Goal: Task Accomplishment & Management: Use online tool/utility

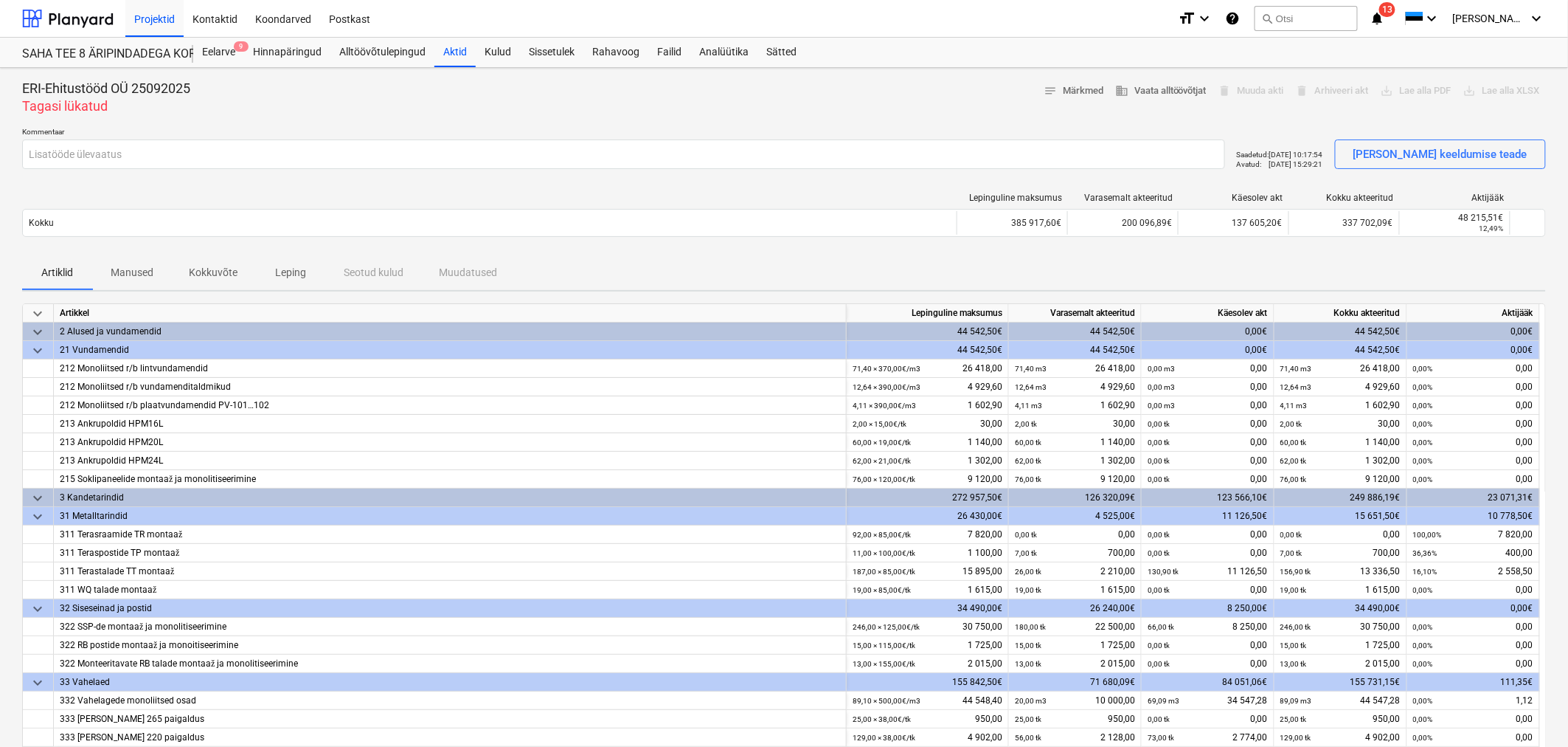
click at [1317, 16] on div "Projekti ületoomine ebaõnnestus" at bounding box center [1283, 15] width 171 height 18
click at [1322, 16] on div "Projekti ületoomine ebaõnnestus" at bounding box center [1283, 15] width 171 height 18
click at [1318, 15] on div "Projekti ületoomine ebaõnnestus" at bounding box center [1283, 15] width 171 height 18
click at [215, 55] on div "Eelarve 9" at bounding box center [219, 52] width 51 height 29
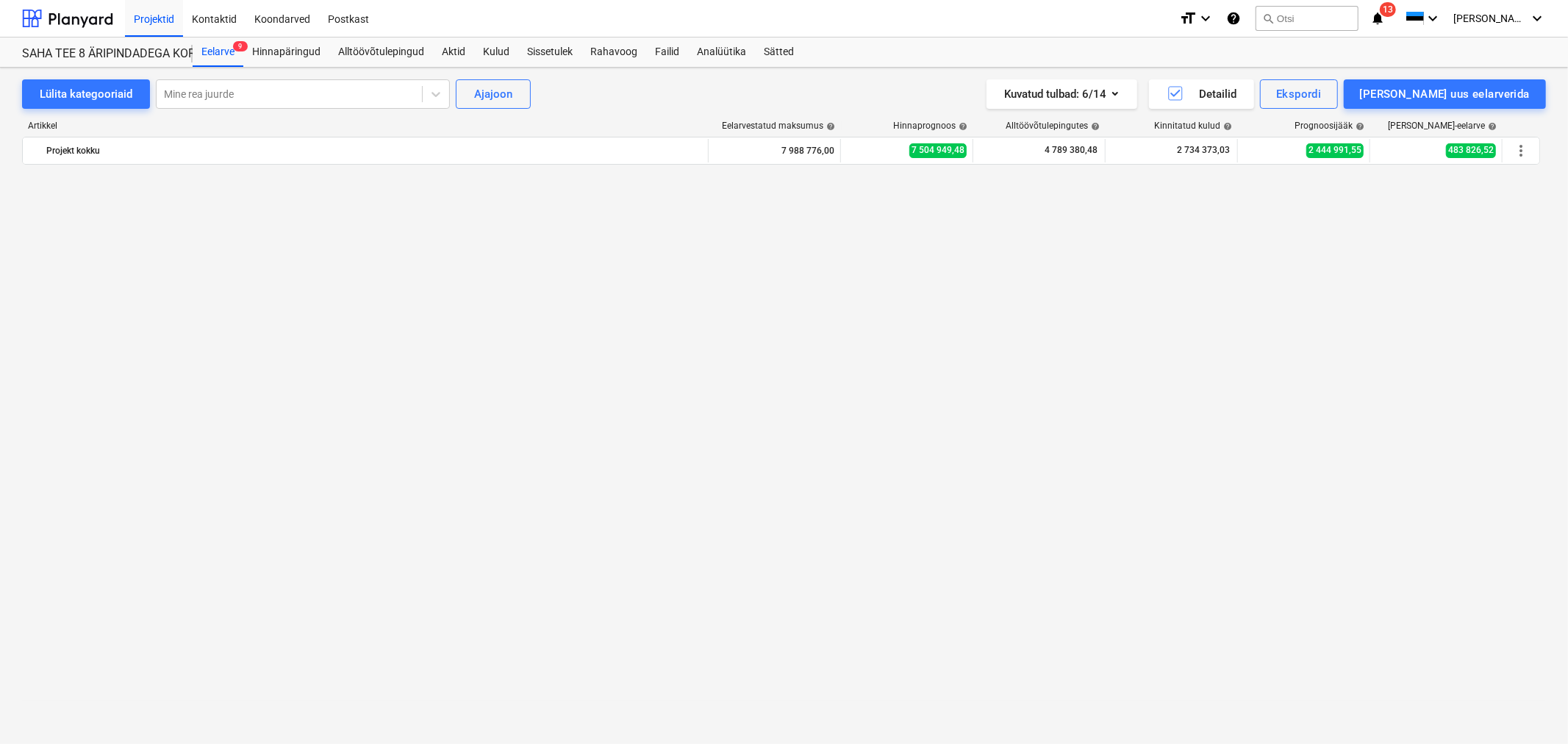
click at [1327, 10] on div "Projekti ületoomine ebaõnnestus" at bounding box center [1284, 15] width 170 height 18
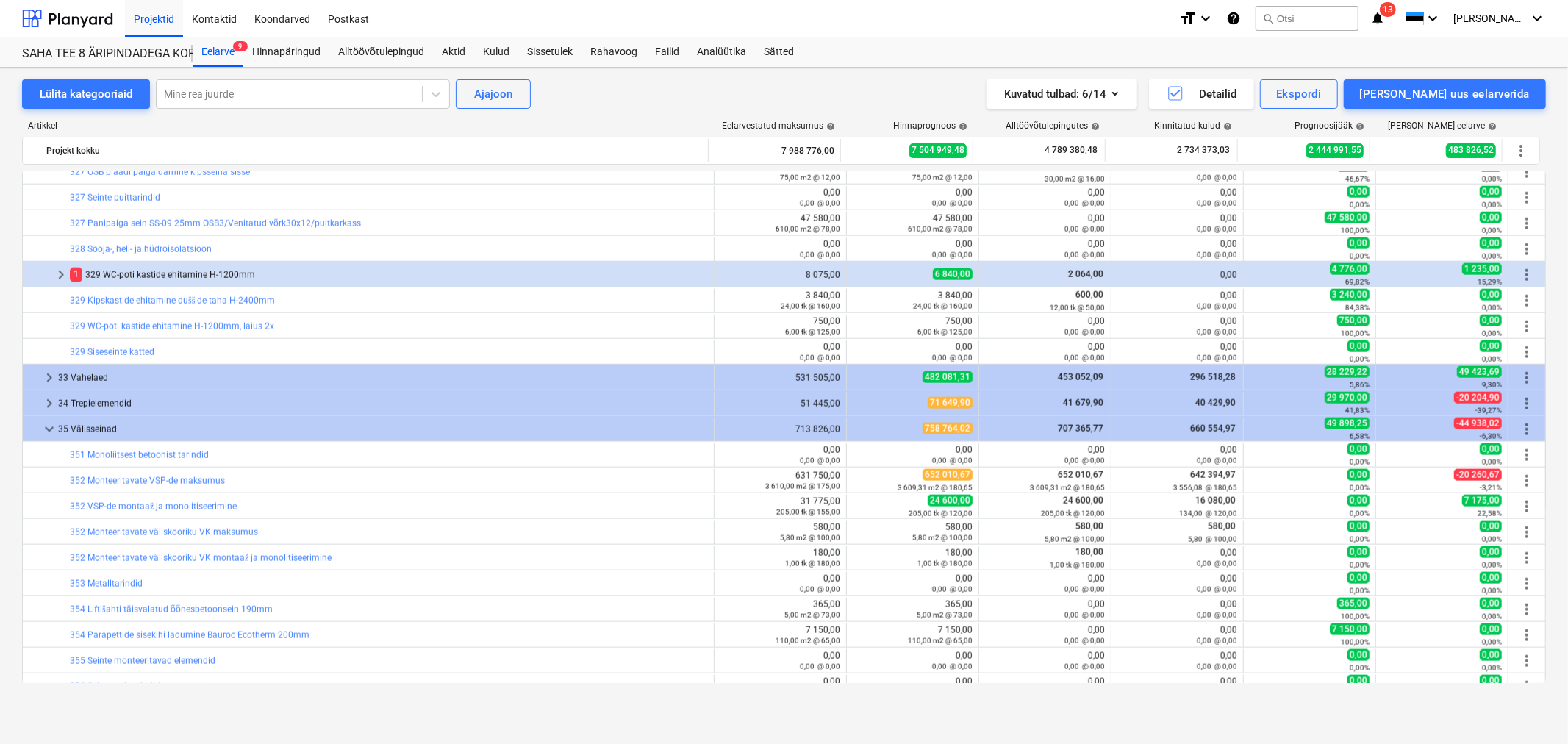
click at [1320, 18] on div "Projekti ületoomine ebaõnnestus" at bounding box center [1284, 15] width 170 height 18
click at [658, 52] on div "Failid" at bounding box center [667, 52] width 42 height 29
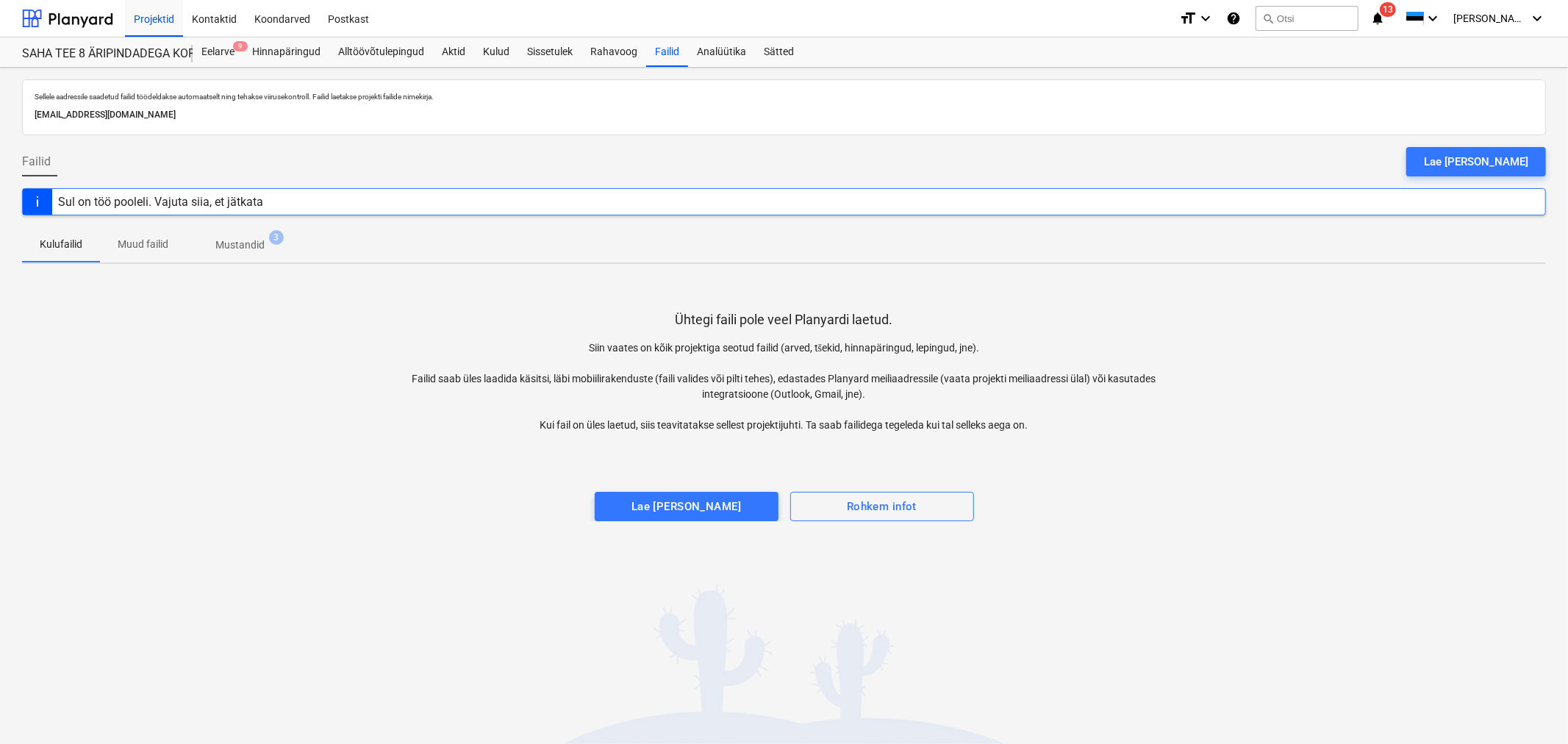
click at [53, 244] on p "Kulufailid" at bounding box center [60, 244] width 43 height 15
click at [489, 47] on div "Kulud" at bounding box center [496, 52] width 44 height 29
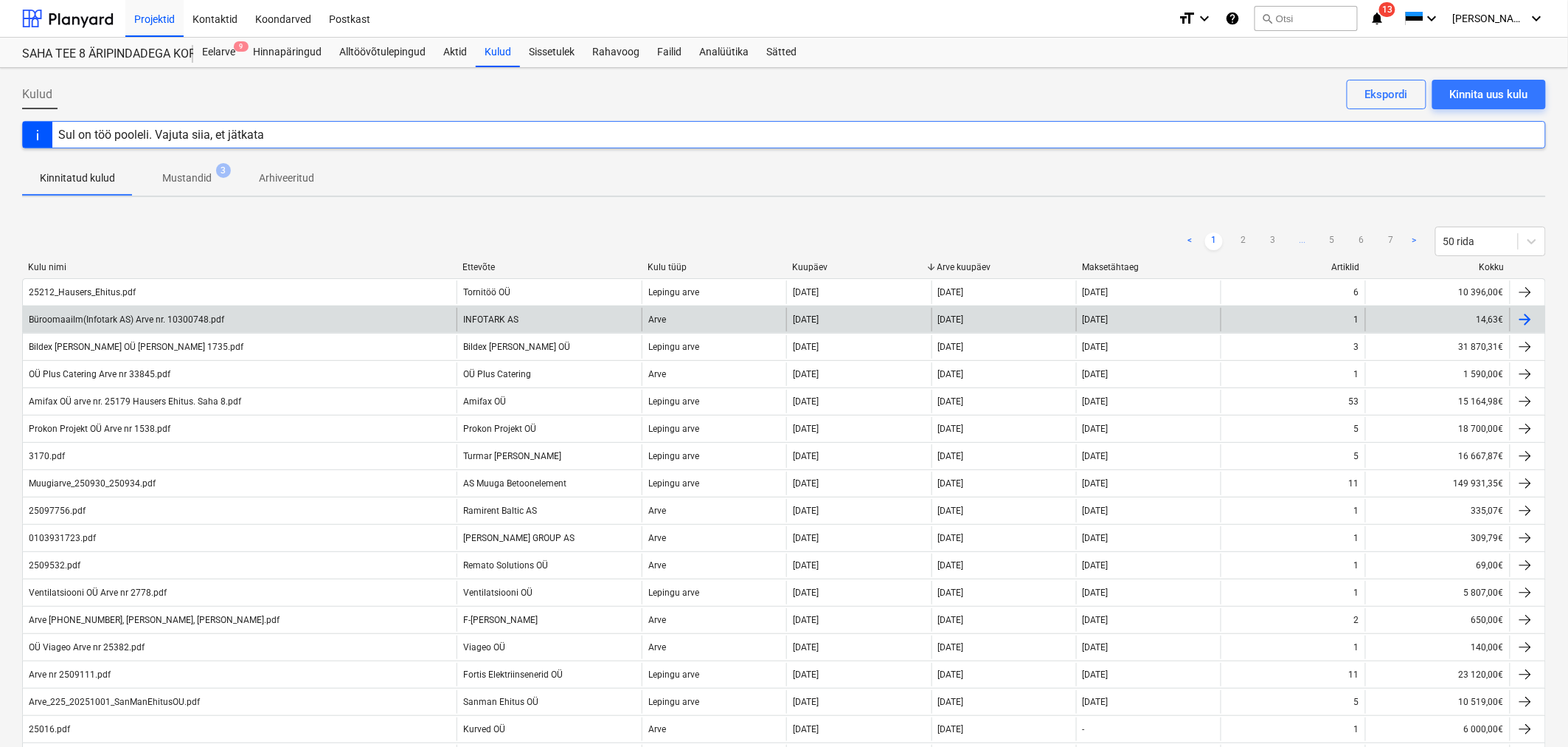
click at [238, 318] on div "Büroomaailm(Infotark AS) Arve nr. 10300748.pdf" at bounding box center [240, 320] width 434 height 24
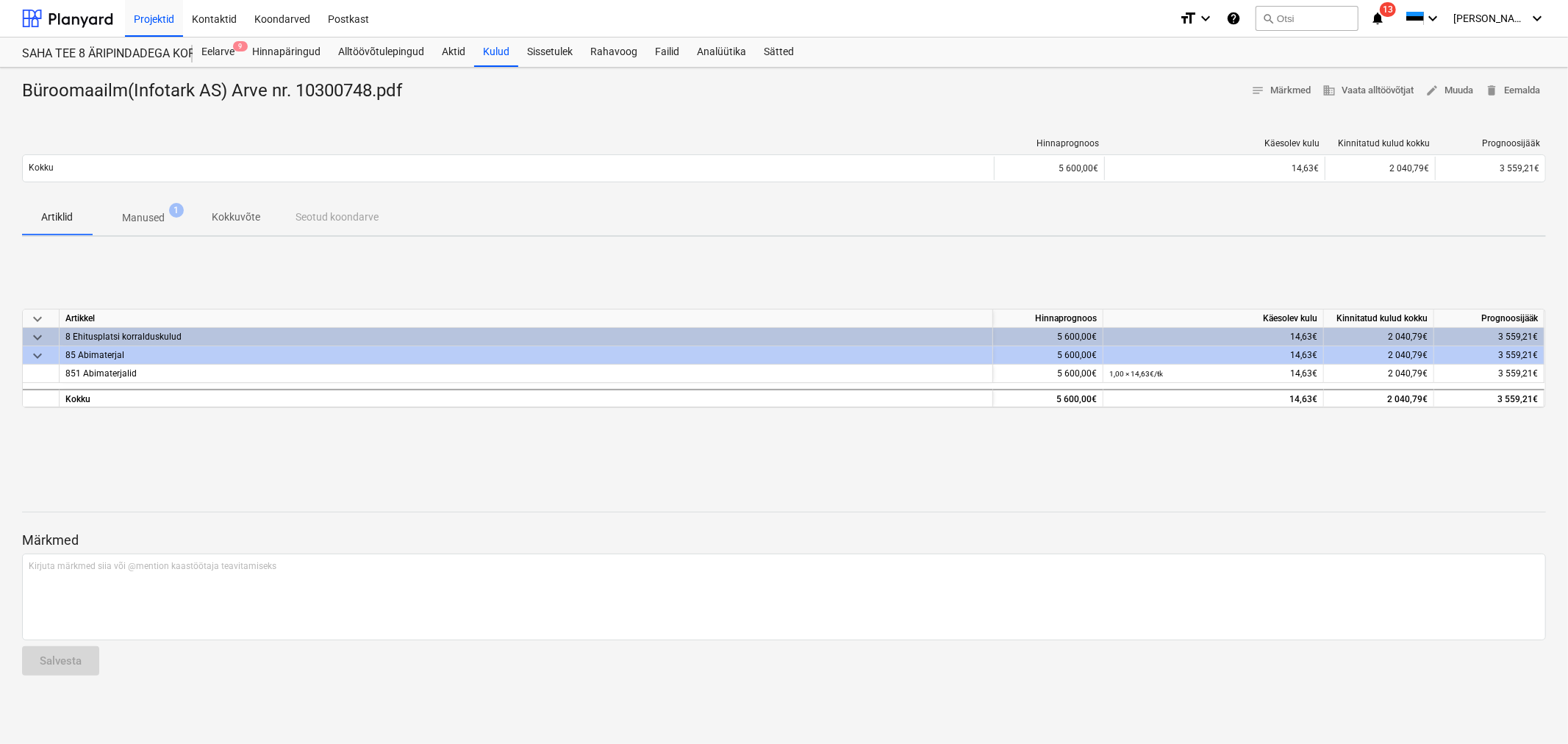
click at [135, 218] on p "Manused" at bounding box center [143, 218] width 43 height 15
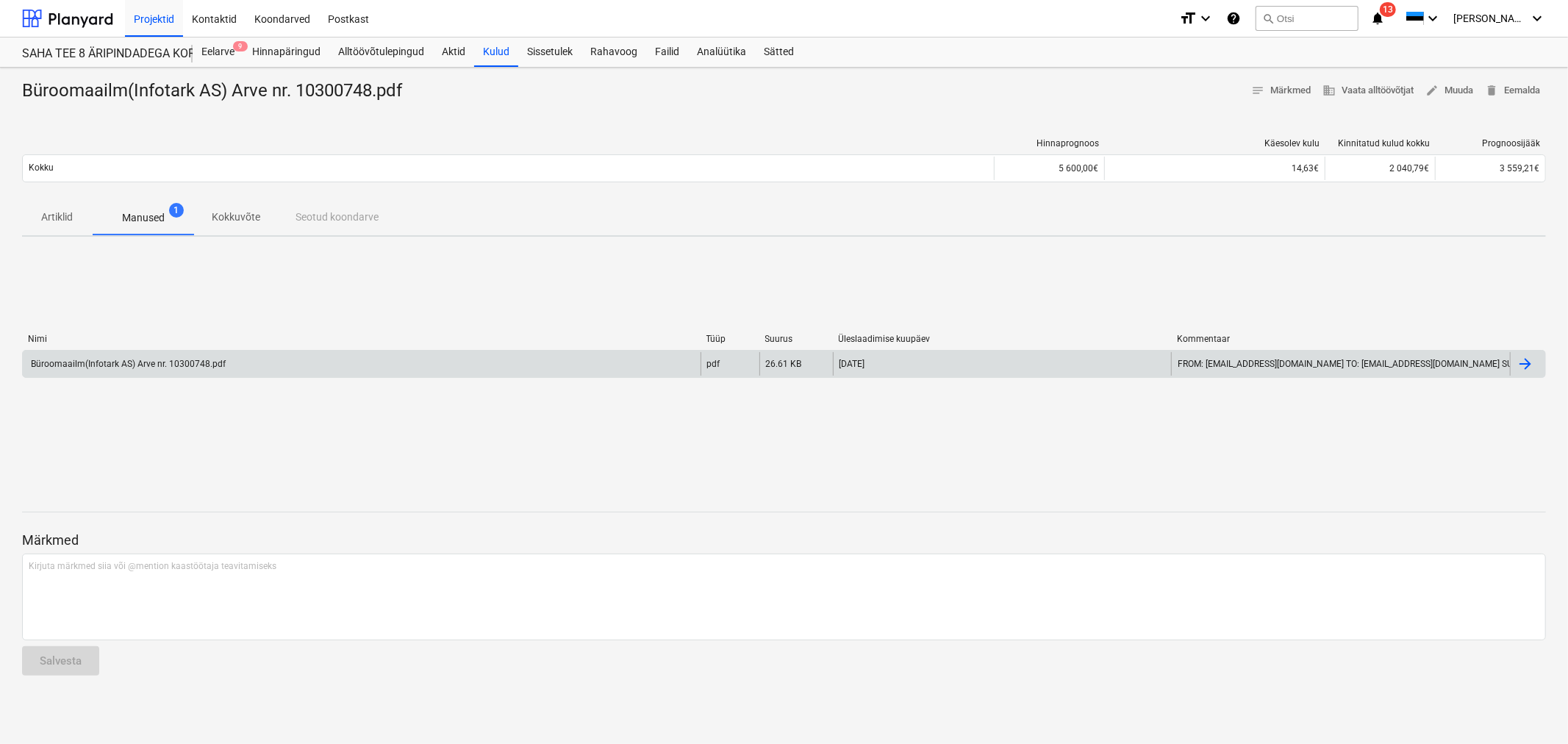
click at [277, 365] on div "Büroomaailm(Infotark AS) Arve nr. 10300748.pdf" at bounding box center [361, 364] width 678 height 23
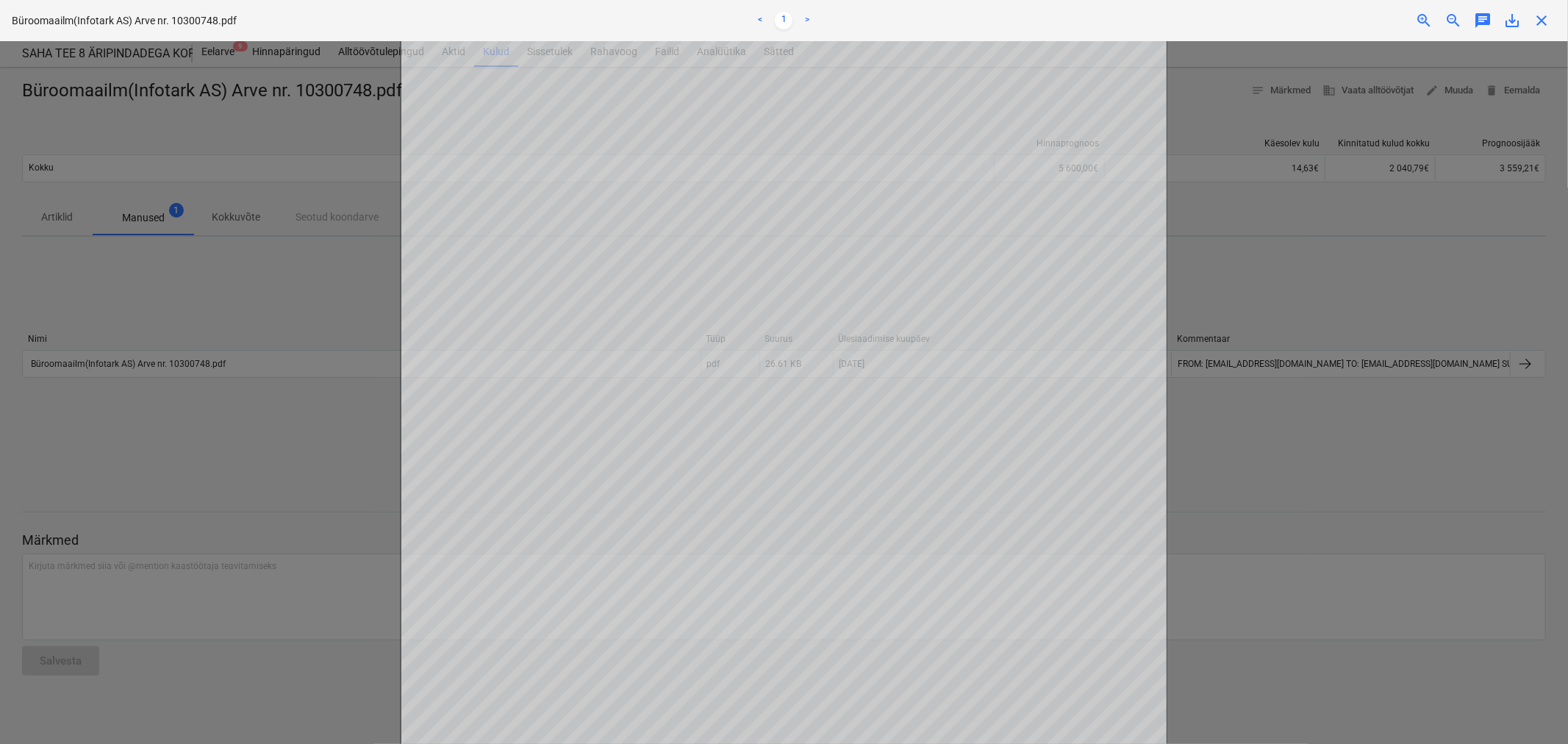
click at [1540, 16] on div "Projekti ületoomine ebaõnnestus" at bounding box center [1362, 15] width 397 height 31
click at [1544, 32] on div "Büroomaailm(Infotark AS) Arve nr. 10300748.pdf < 1 > zoom_in zoom_out chat 0 sa…" at bounding box center [784, 20] width 1568 height 41
click at [1540, 18] on div "Projekti ületoomine ebaõnnestus" at bounding box center [1362, 15] width 397 height 31
click at [1540, 19] on div "Projekti ületoomine ebaõnnestus" at bounding box center [1362, 15] width 397 height 31
click at [1456, 93] on div at bounding box center [784, 392] width 1568 height 702
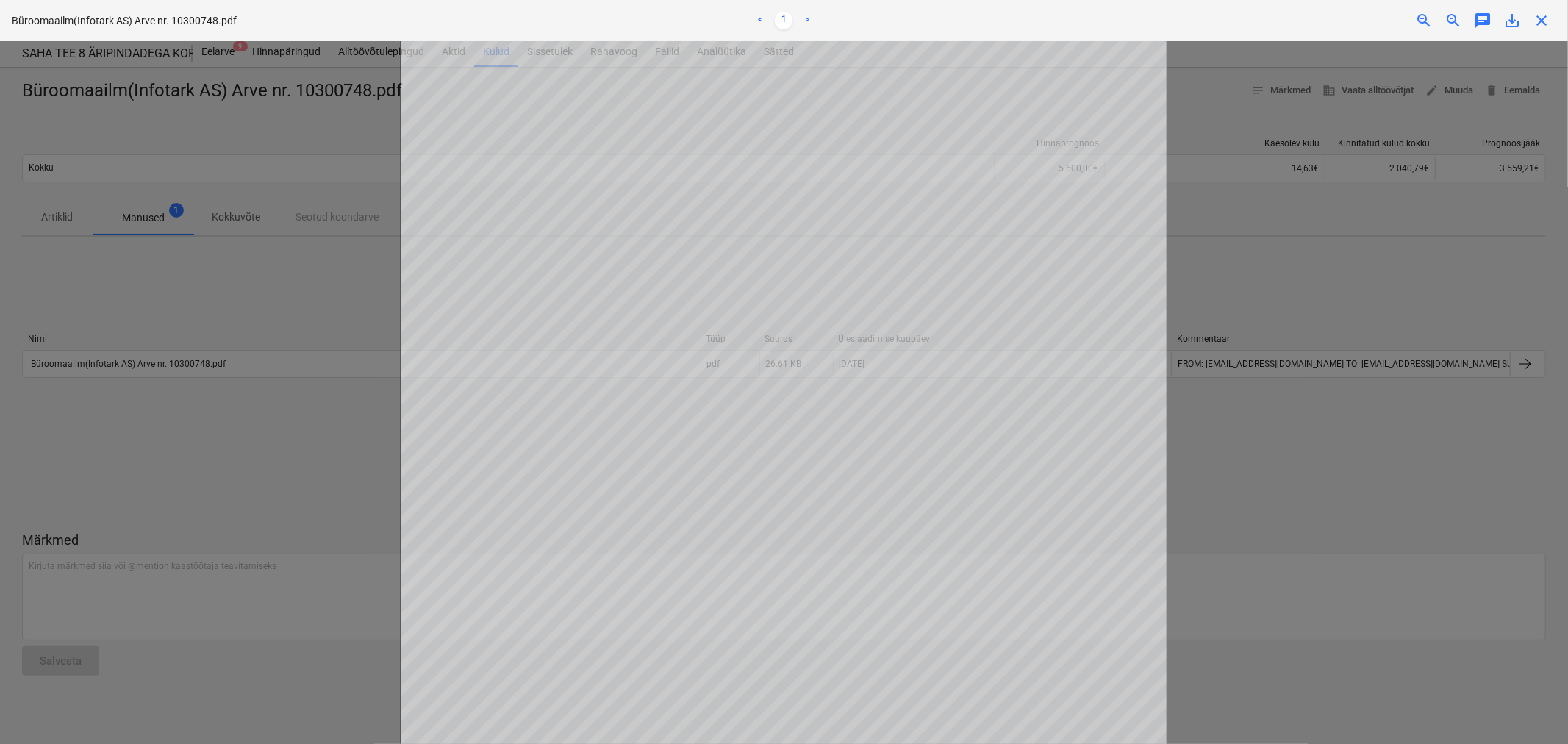
click at [1449, 101] on div at bounding box center [784, 392] width 1568 height 702
click at [1544, 13] on div "Projekti ületoomine ebaõnnestus" at bounding box center [1362, 15] width 397 height 31
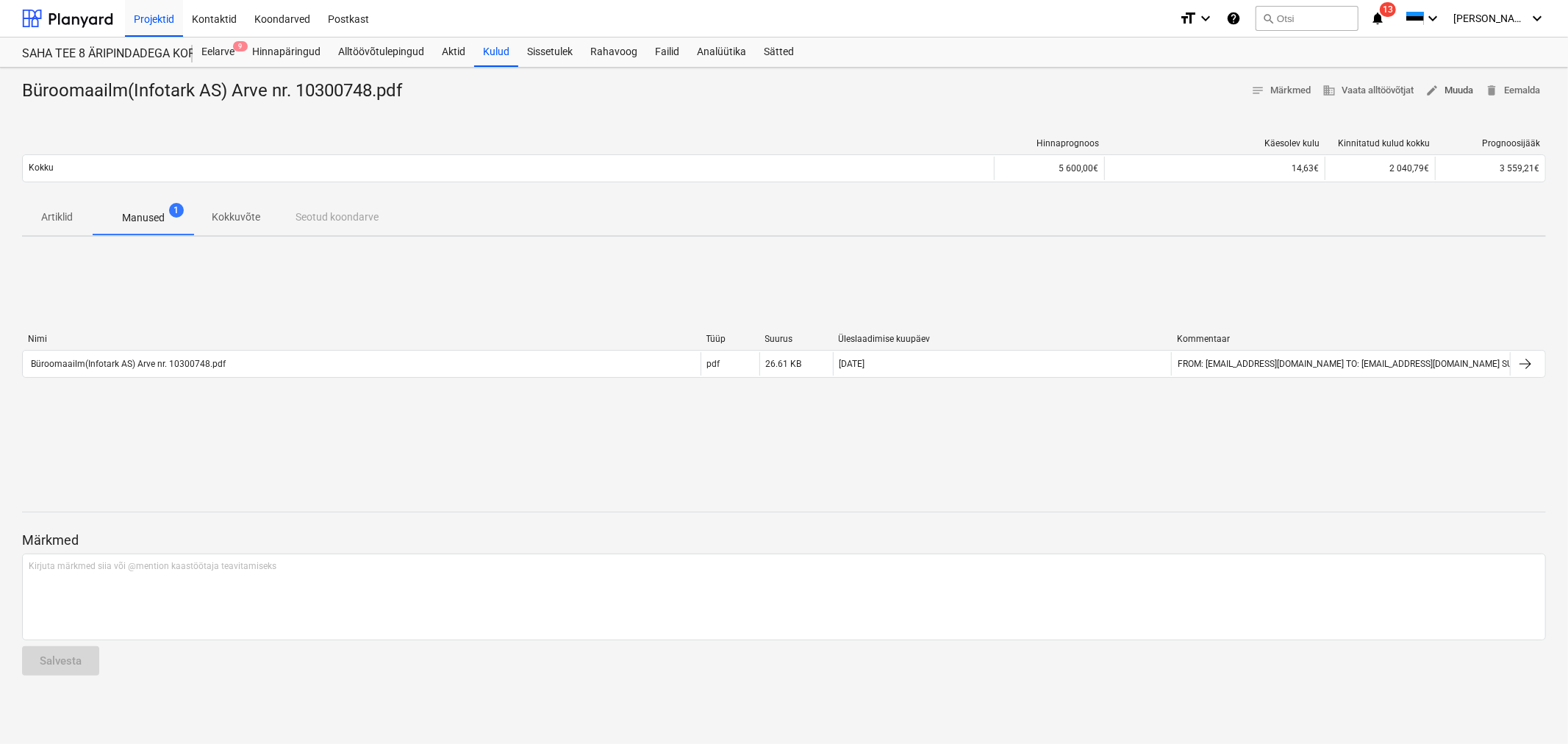
click at [1463, 86] on span "edit Muuda" at bounding box center [1449, 90] width 48 height 17
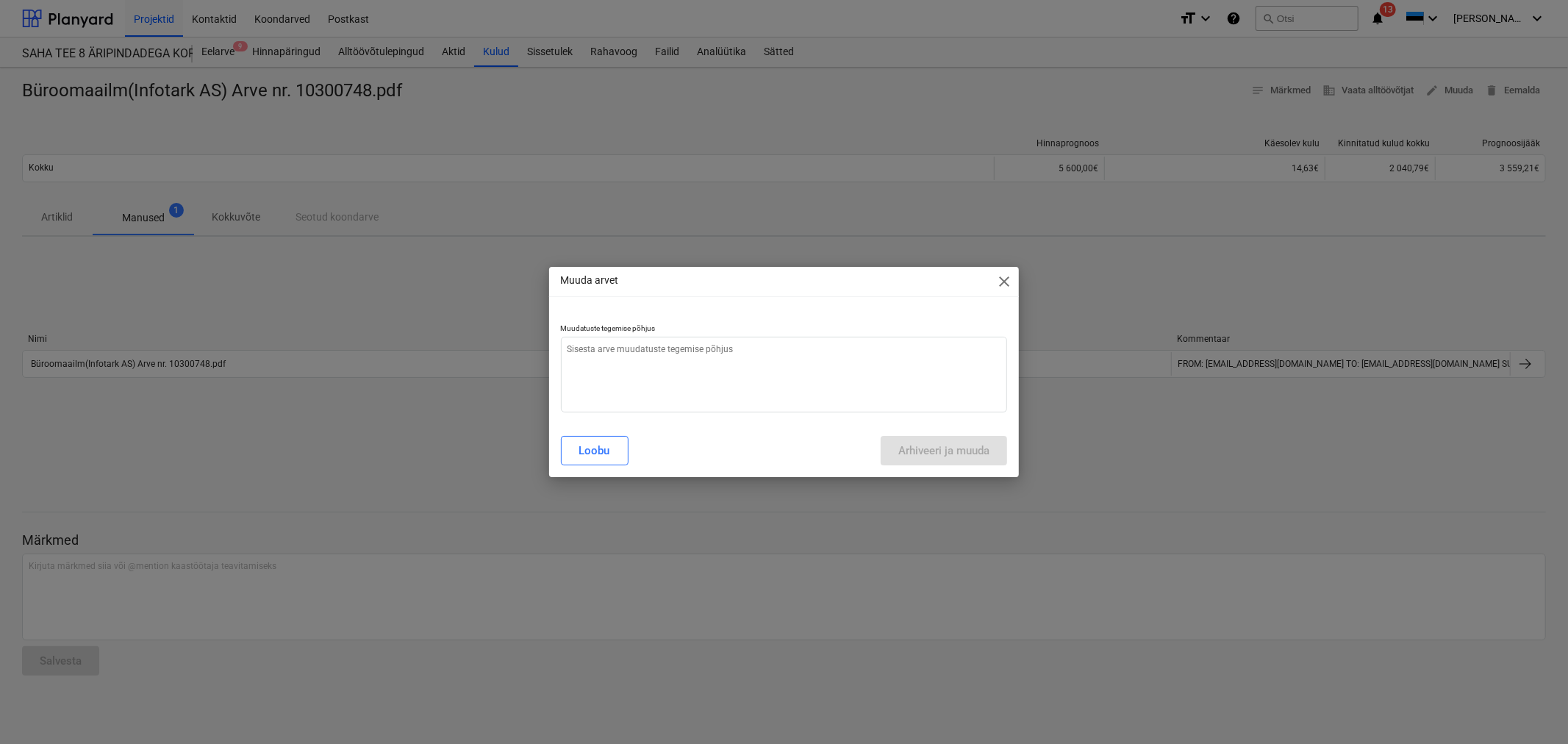
type textarea "x"
click at [703, 361] on textarea at bounding box center [784, 375] width 447 height 75
type textarea "v"
type textarea "x"
type textarea "va"
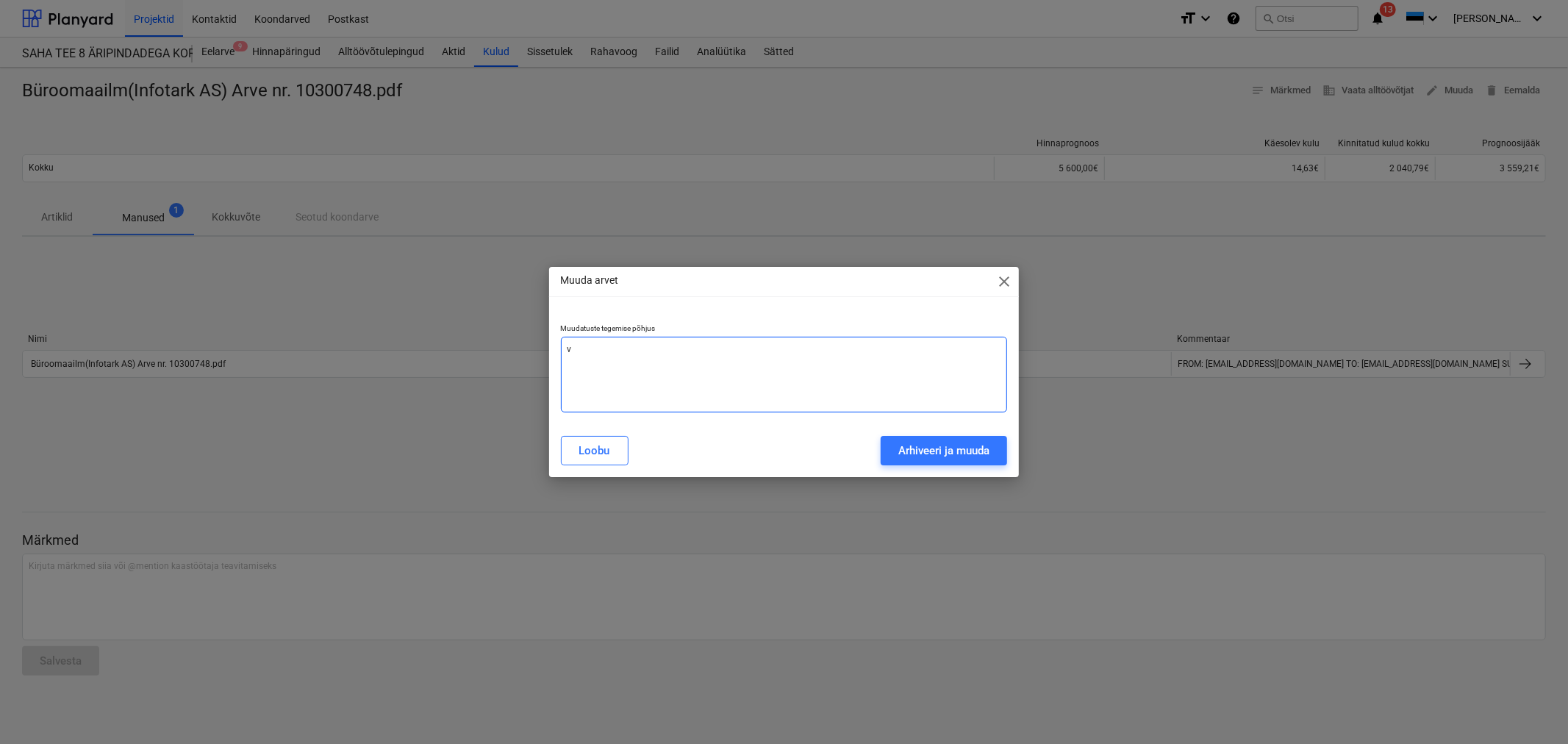
type textarea "x"
type textarea "val"
type textarea "x"
type textarea "vale"
type textarea "x"
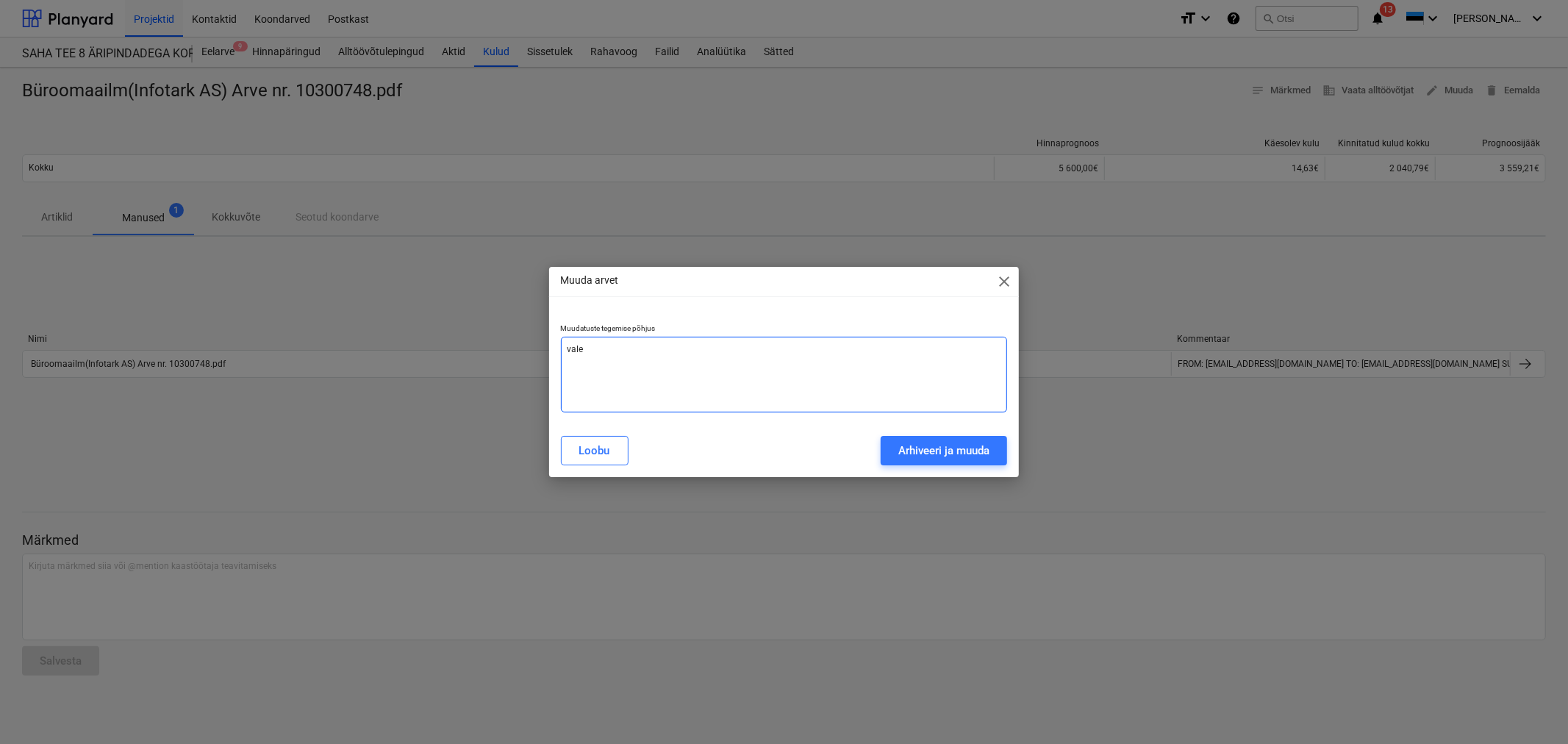
type textarea "vale"
type textarea "x"
type textarea "vale s"
type textarea "x"
type textarea "vale su"
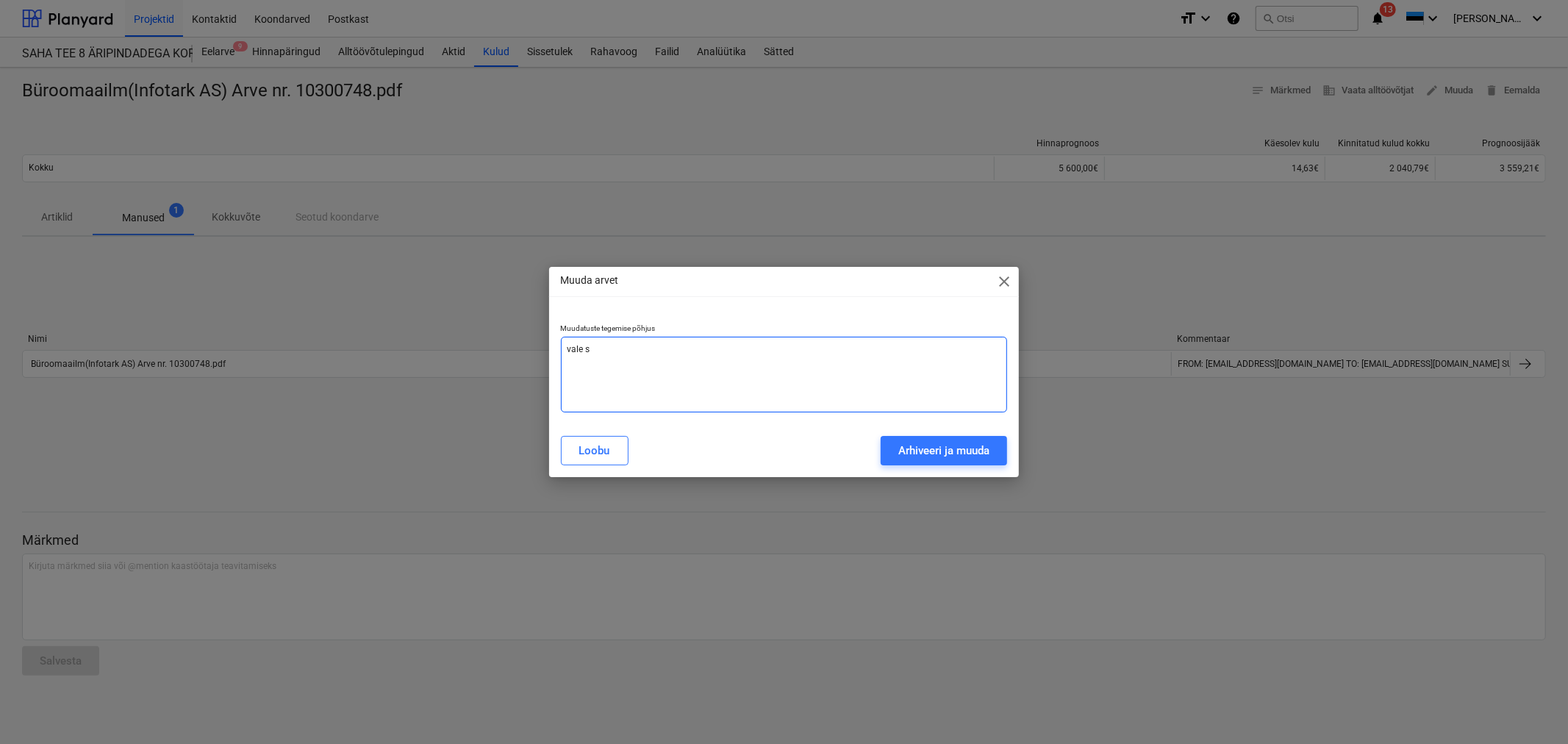
type textarea "x"
type textarea "vale sum"
type textarea "x"
type textarea "vale summ"
type textarea "x"
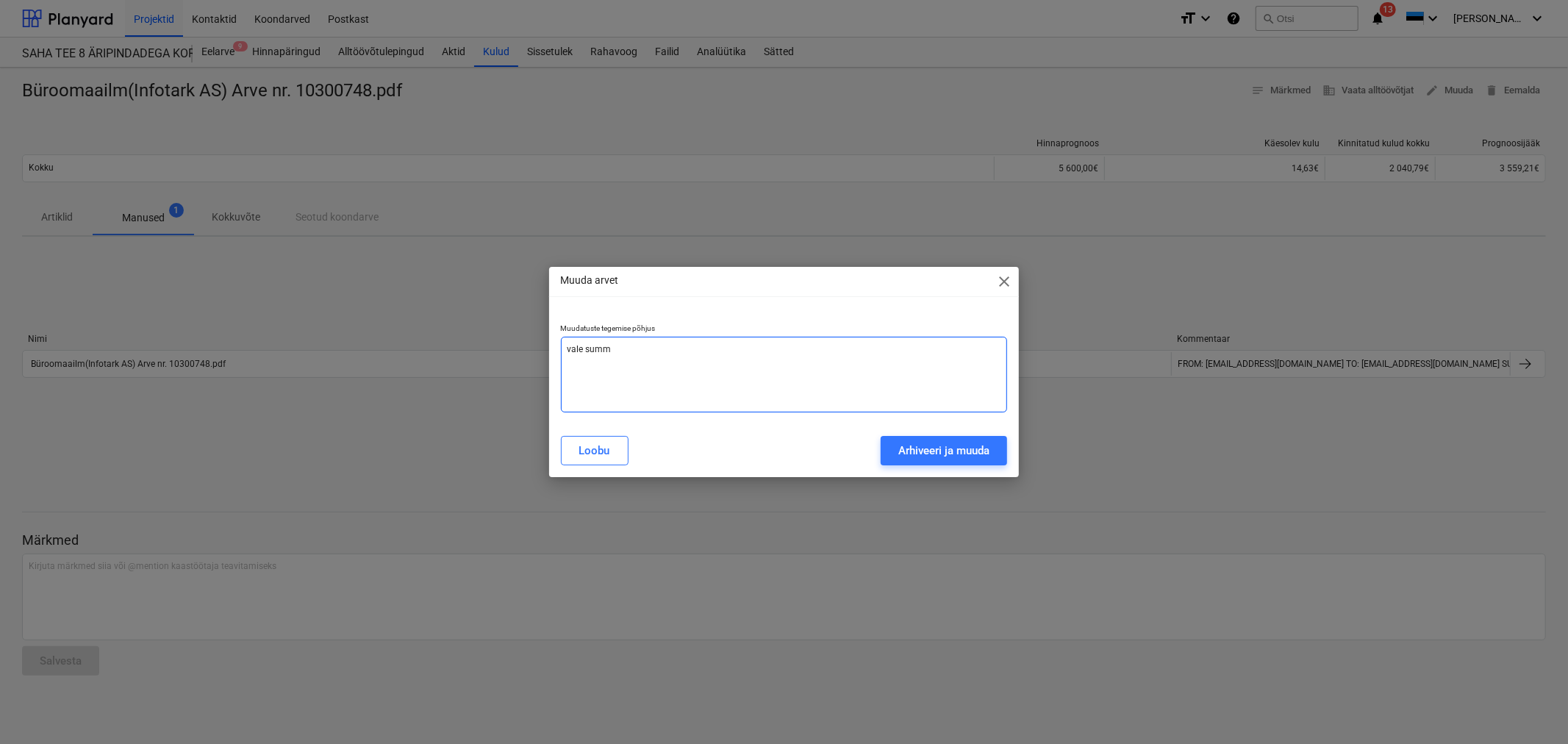
type textarea "vale summa"
type textarea "x"
type textarea "vale summa"
click at [967, 457] on div "Arhiveeri ja muuda" at bounding box center [944, 450] width 91 height 19
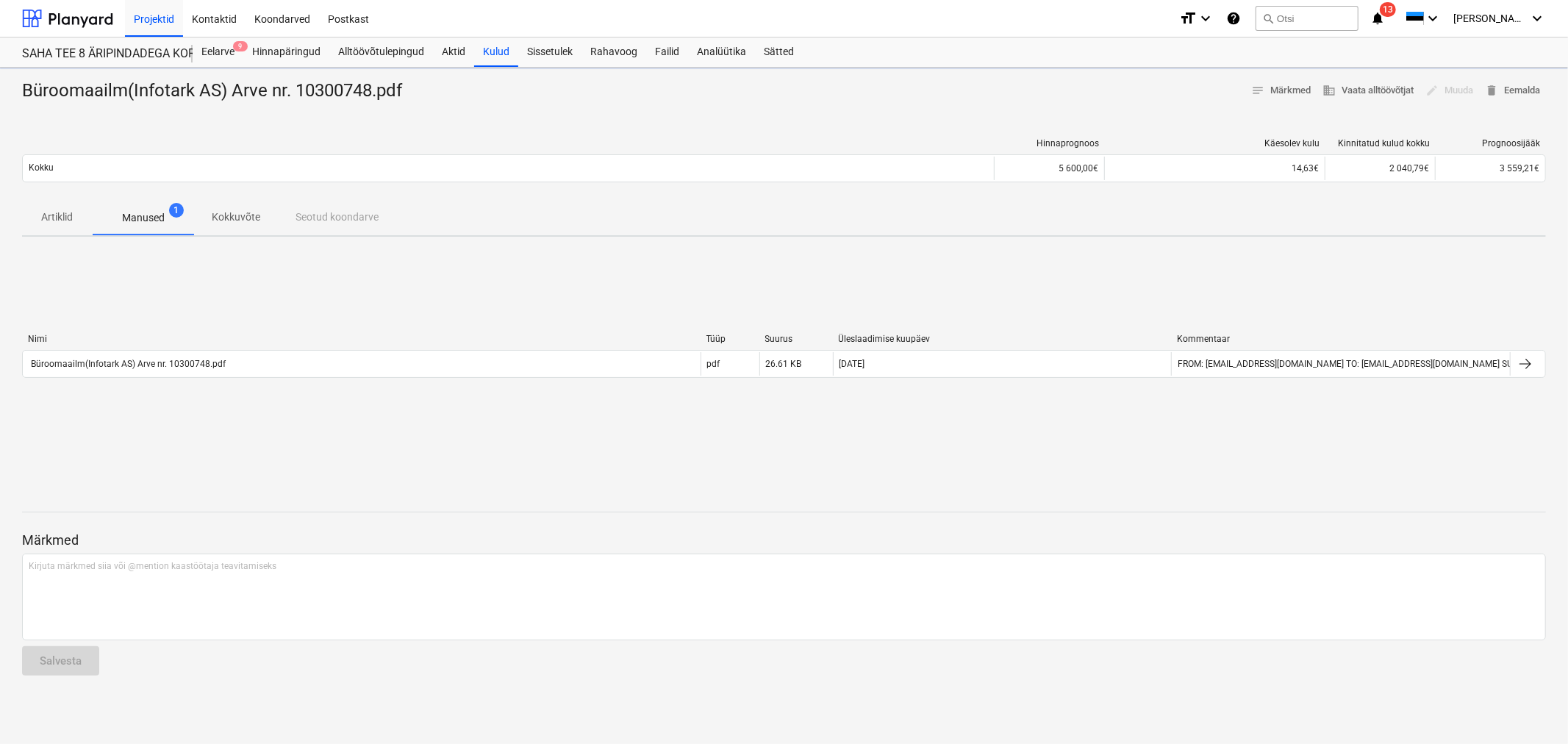
type textarea "x"
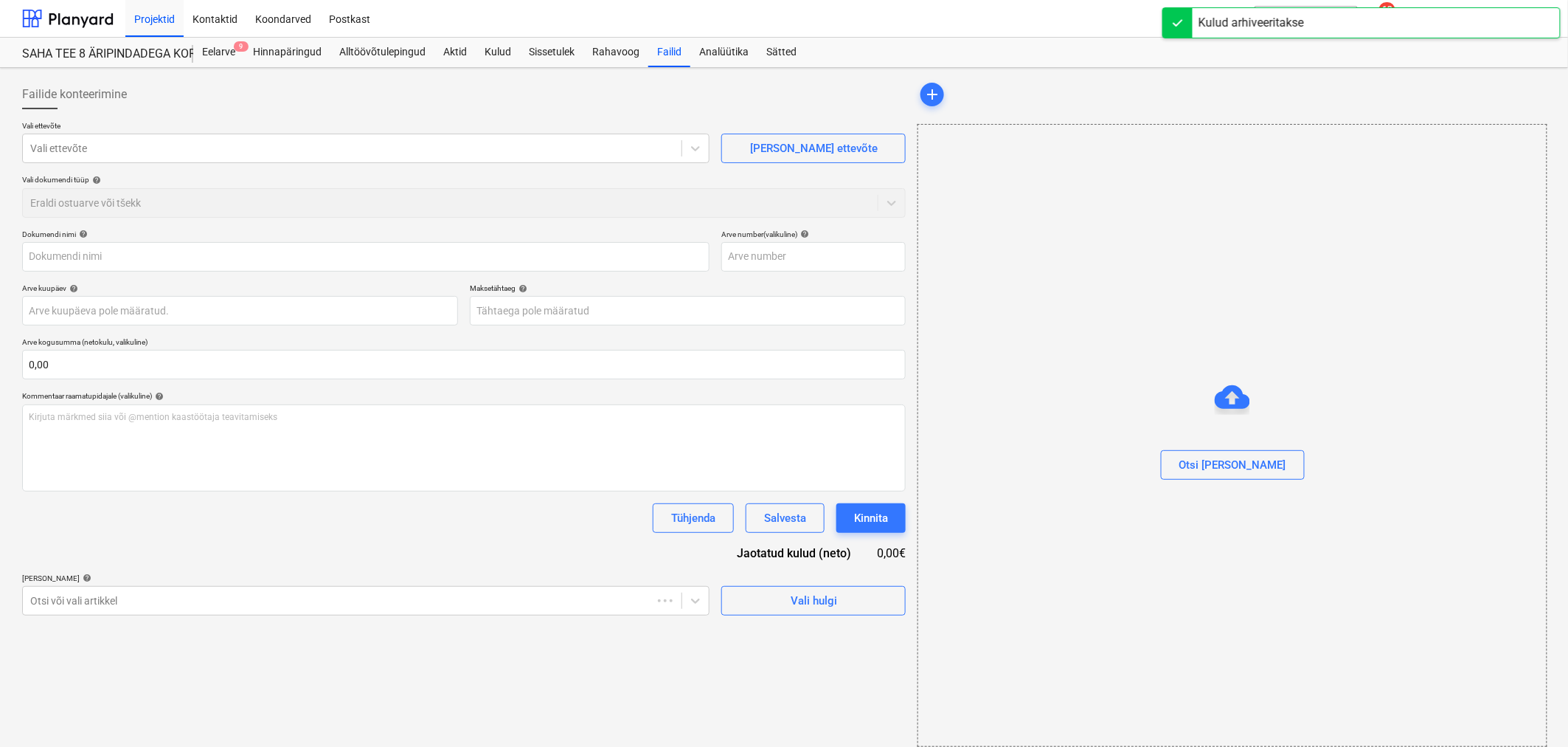
type input "Büroomaailm(Infotark AS) Arve nr. 10300748.pdf"
type input "[DATE]"
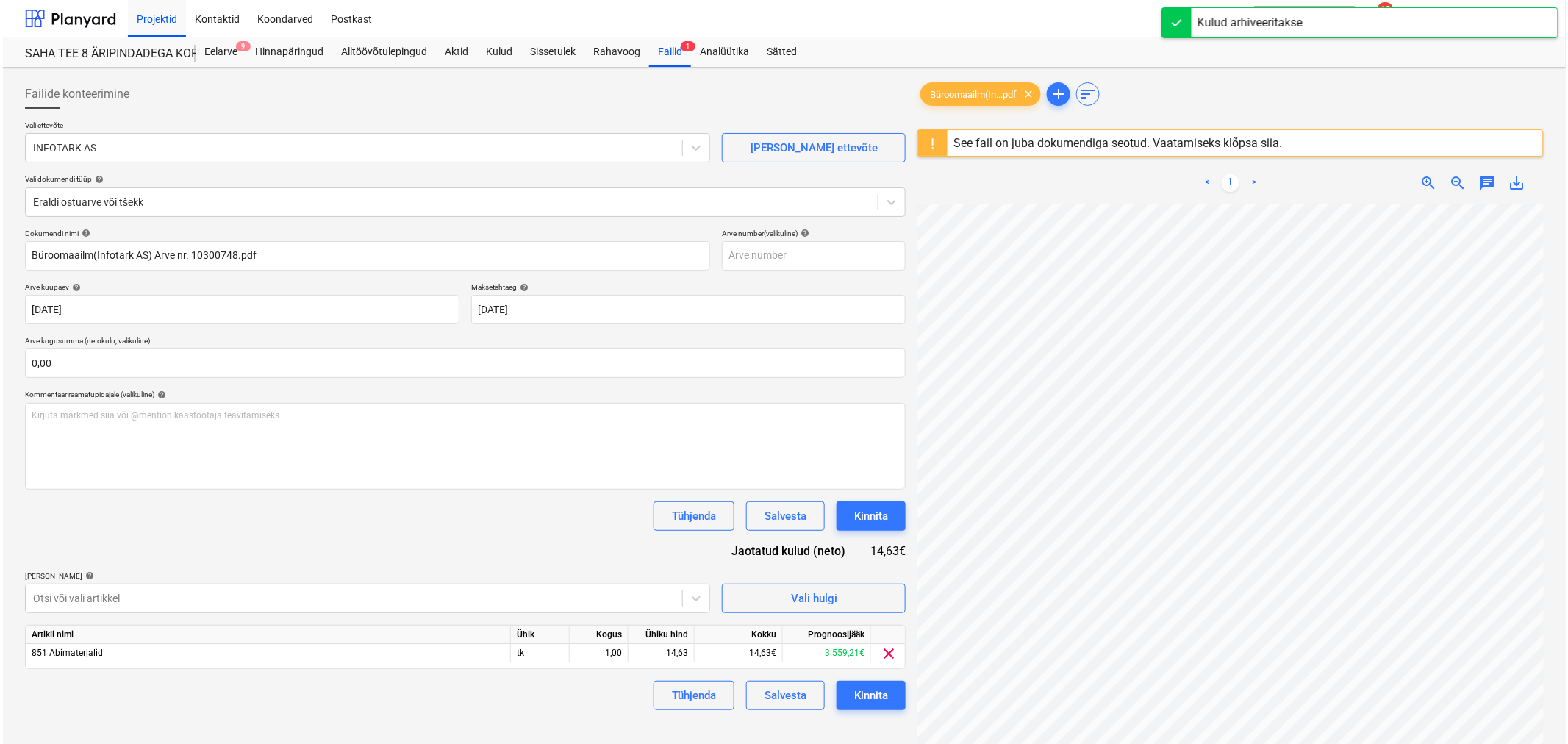
scroll to position [27, 49]
click at [650, 651] on div "14,63" at bounding box center [658, 653] width 54 height 18
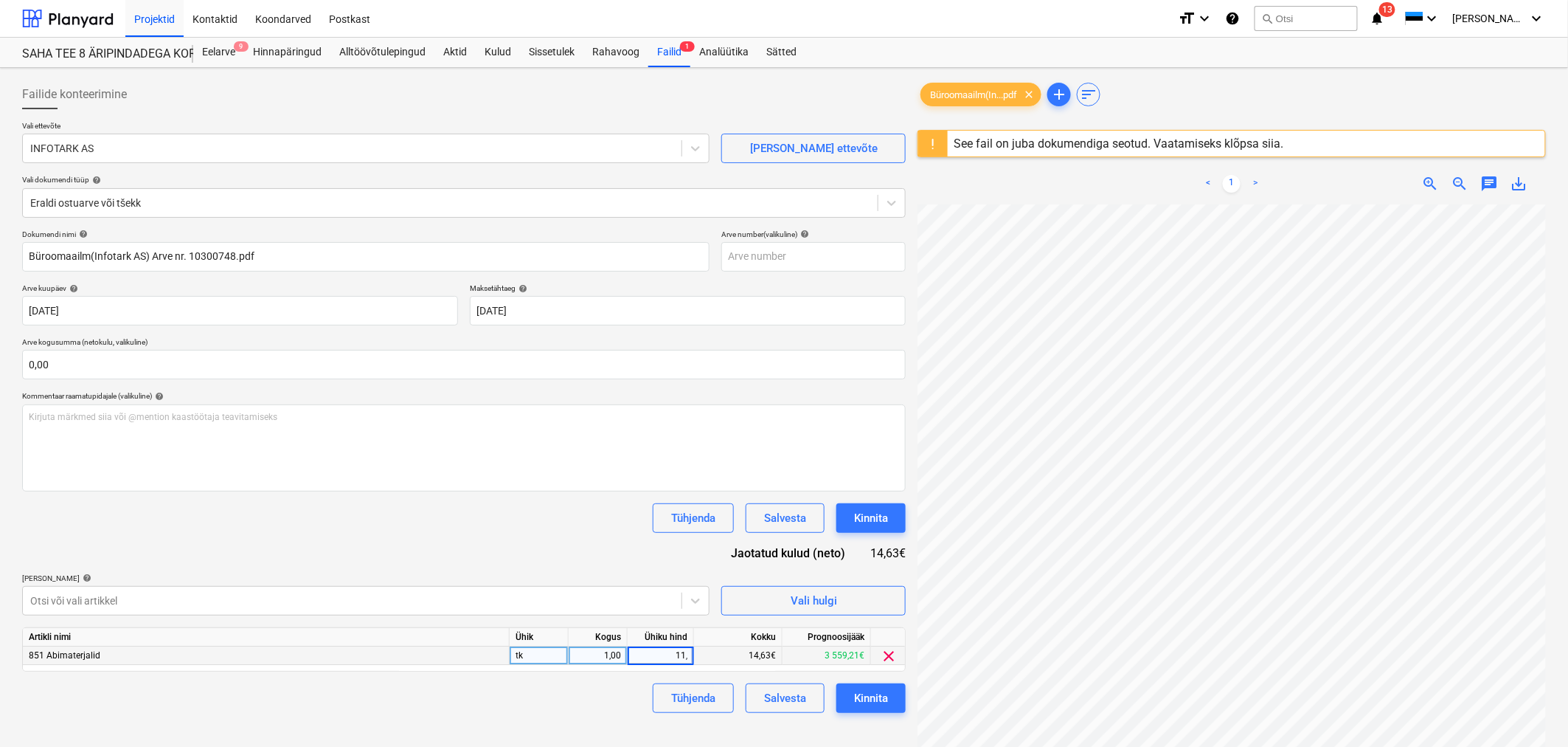
type input "11,8"
click at [490, 531] on div "Tühjenda Salvesta Kinnita" at bounding box center [463, 517] width 884 height 29
click at [893, 519] on button "Kinnita" at bounding box center [871, 517] width 69 height 29
